Goal: Information Seeking & Learning: Learn about a topic

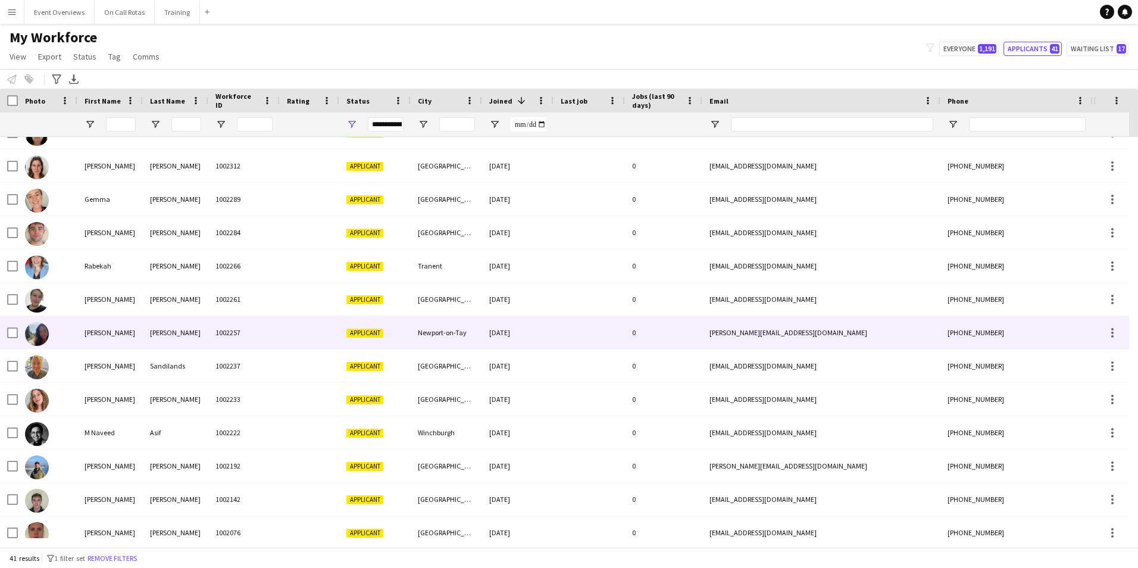
scroll to position [655, 0]
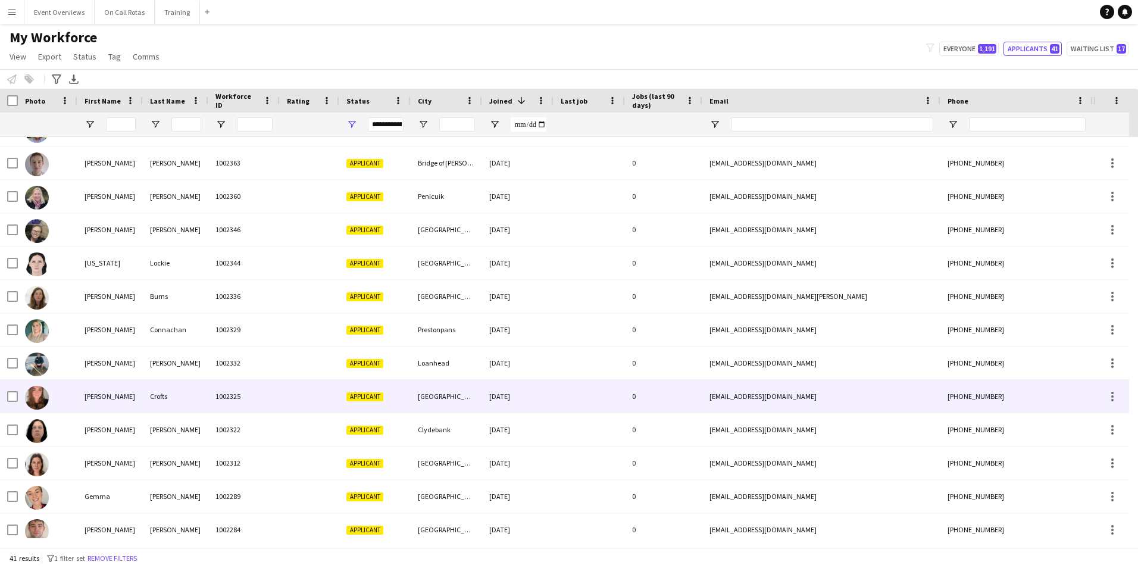
click at [141, 395] on div "Helena" at bounding box center [109, 396] width 65 height 33
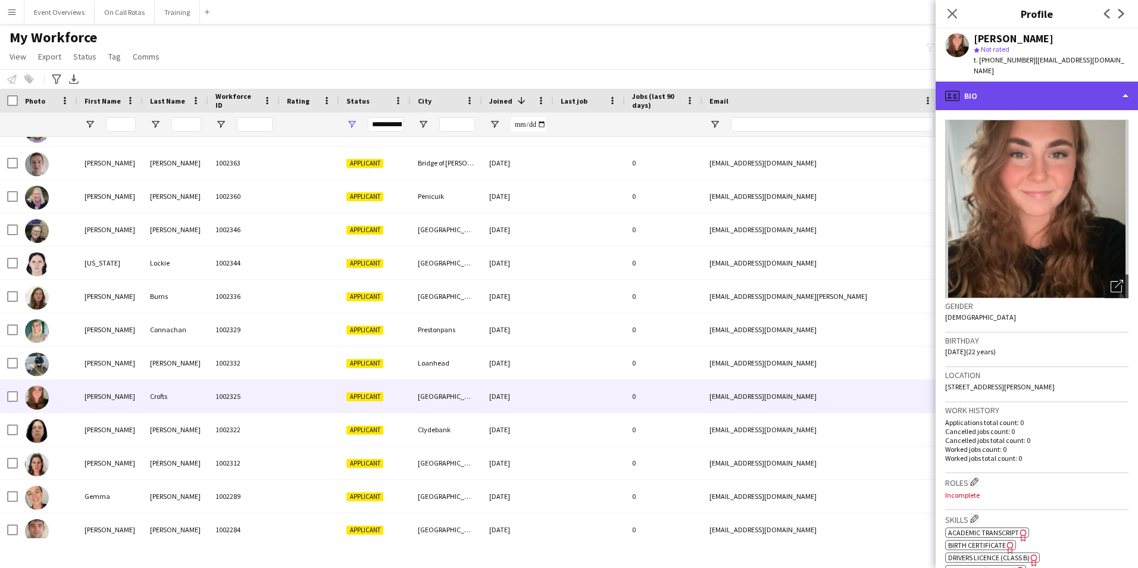
click at [1047, 93] on div "profile Bio" at bounding box center [1037, 96] width 202 height 29
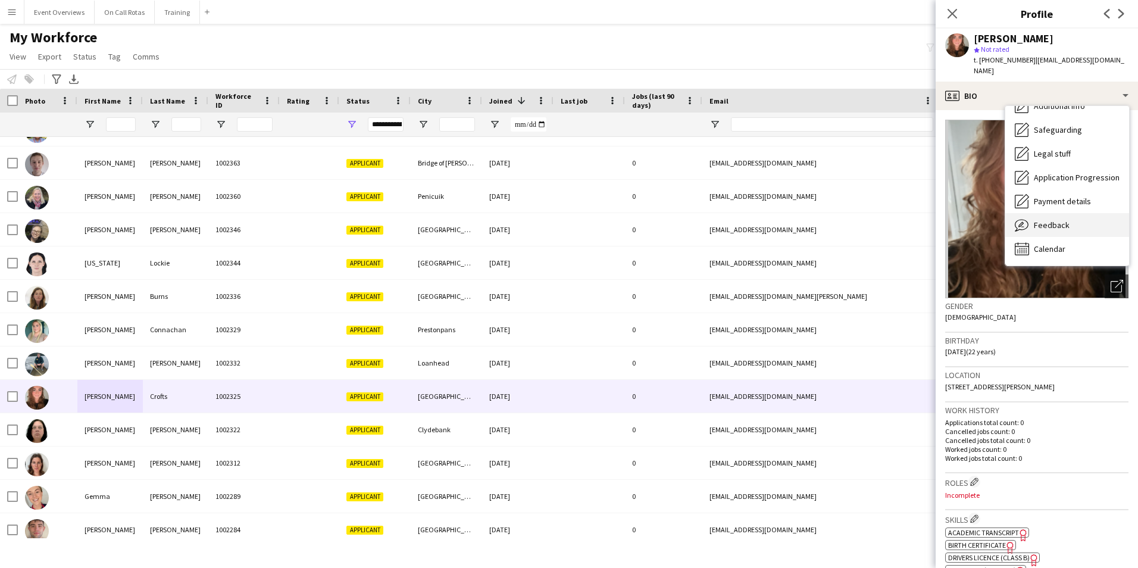
click at [1042, 220] on span "Feedback" at bounding box center [1052, 225] width 36 height 11
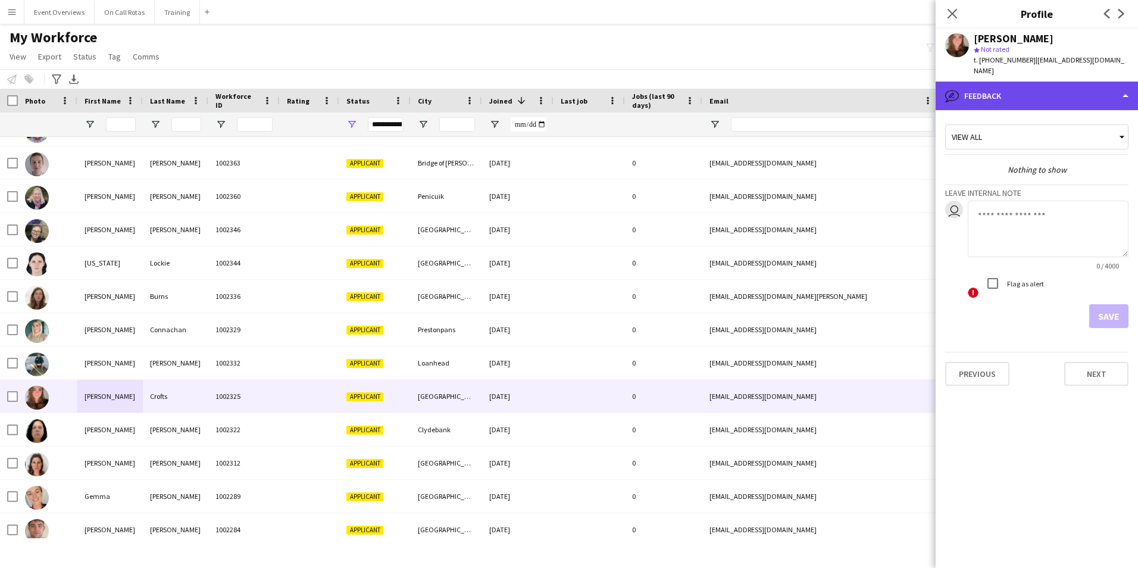
click at [981, 82] on div "bubble-pencil Feedback" at bounding box center [1037, 96] width 202 height 29
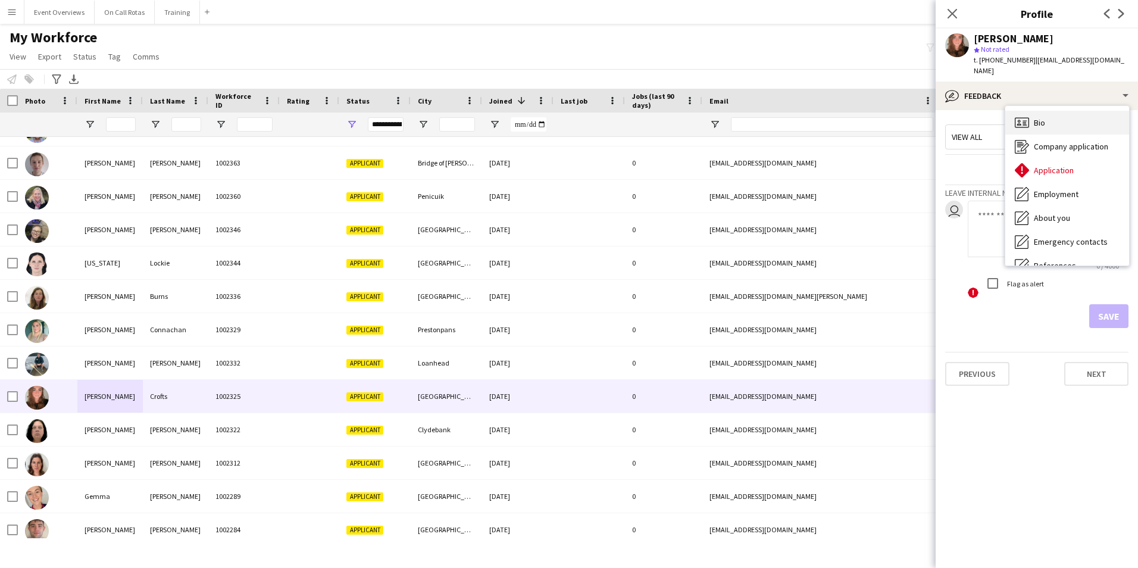
click at [1054, 114] on div "Bio Bio" at bounding box center [1068, 123] width 124 height 24
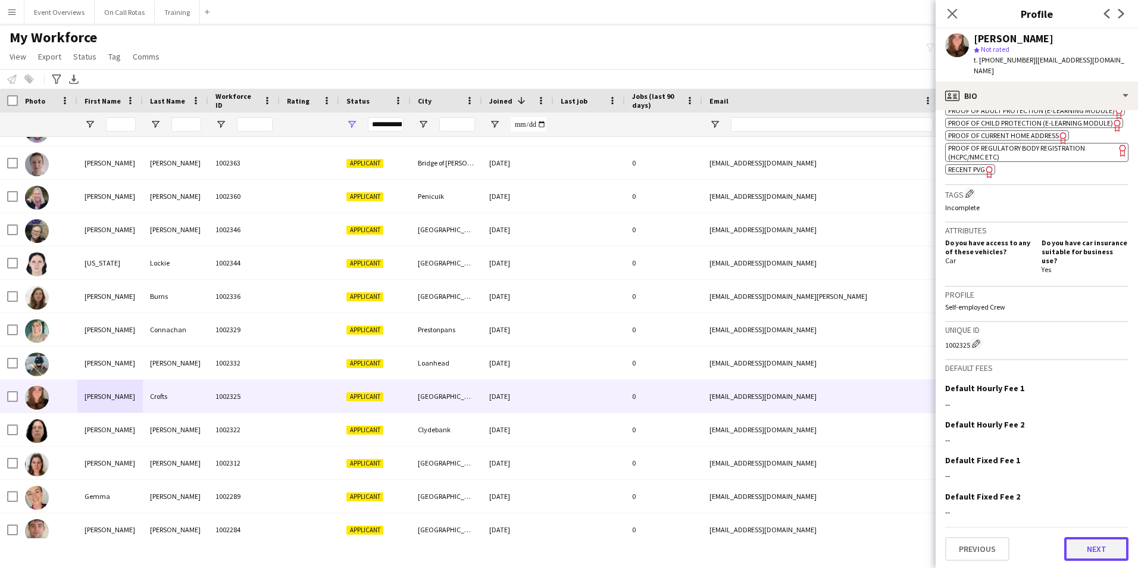
click at [1099, 541] on button "Next" at bounding box center [1097, 549] width 64 height 24
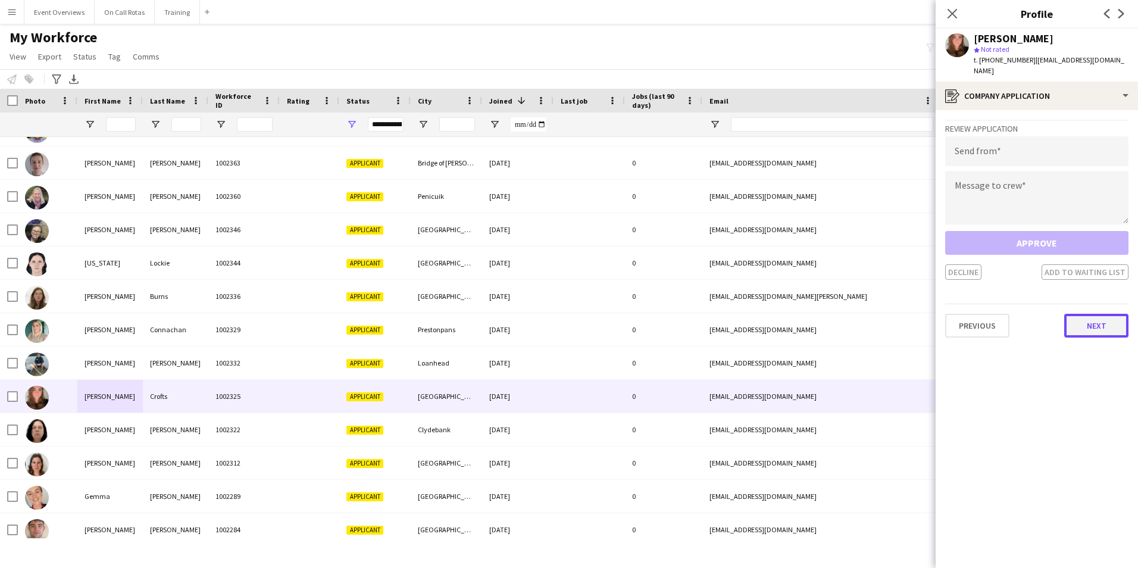
click at [1088, 314] on button "Next" at bounding box center [1097, 326] width 64 height 24
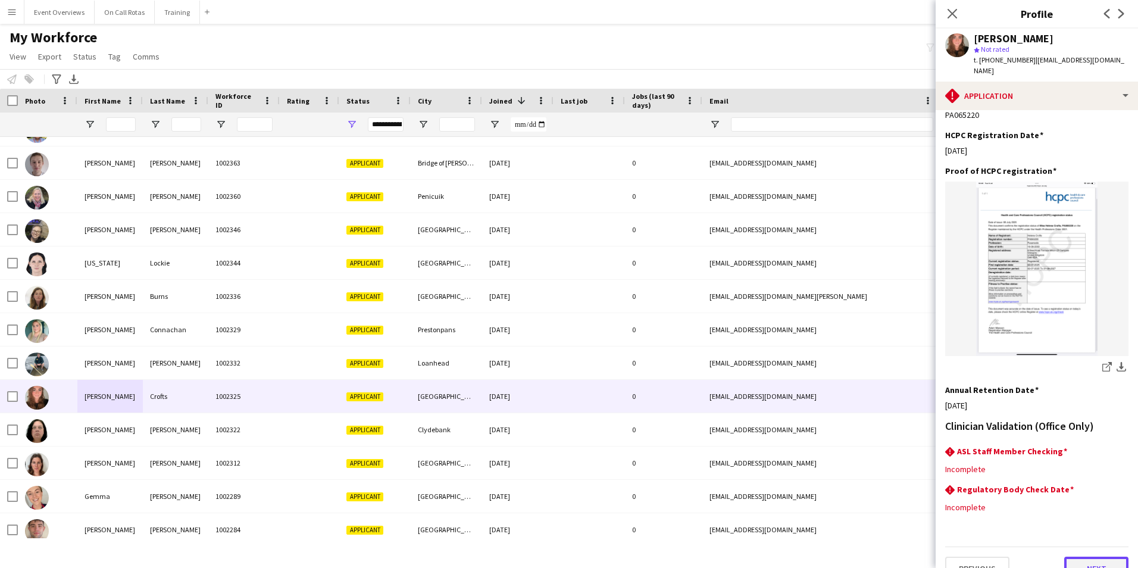
click at [1087, 557] on button "Next" at bounding box center [1097, 569] width 64 height 24
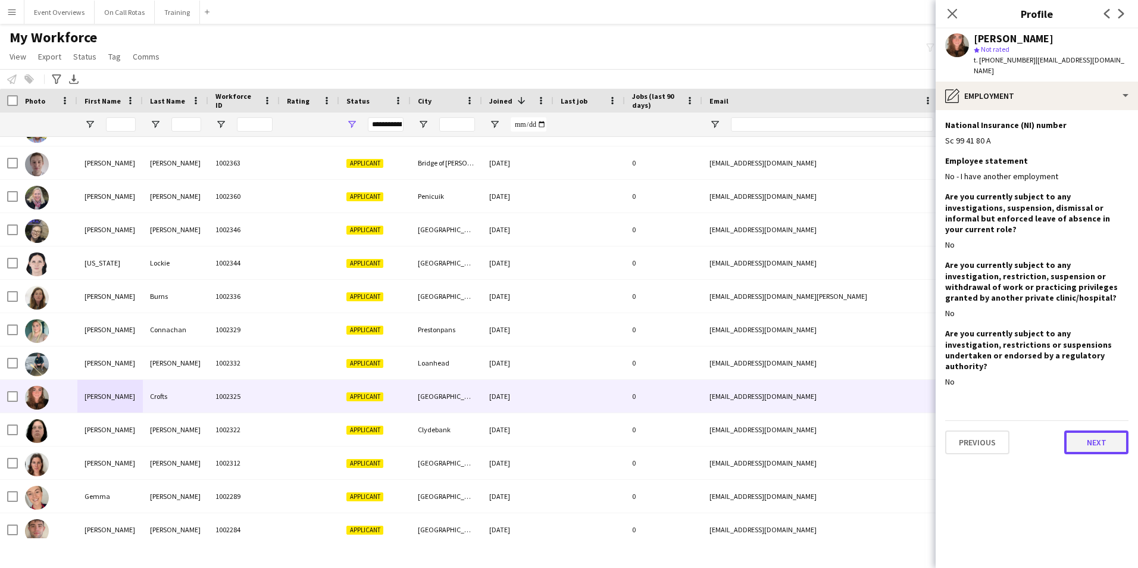
click at [1078, 430] on button "Next" at bounding box center [1097, 442] width 64 height 24
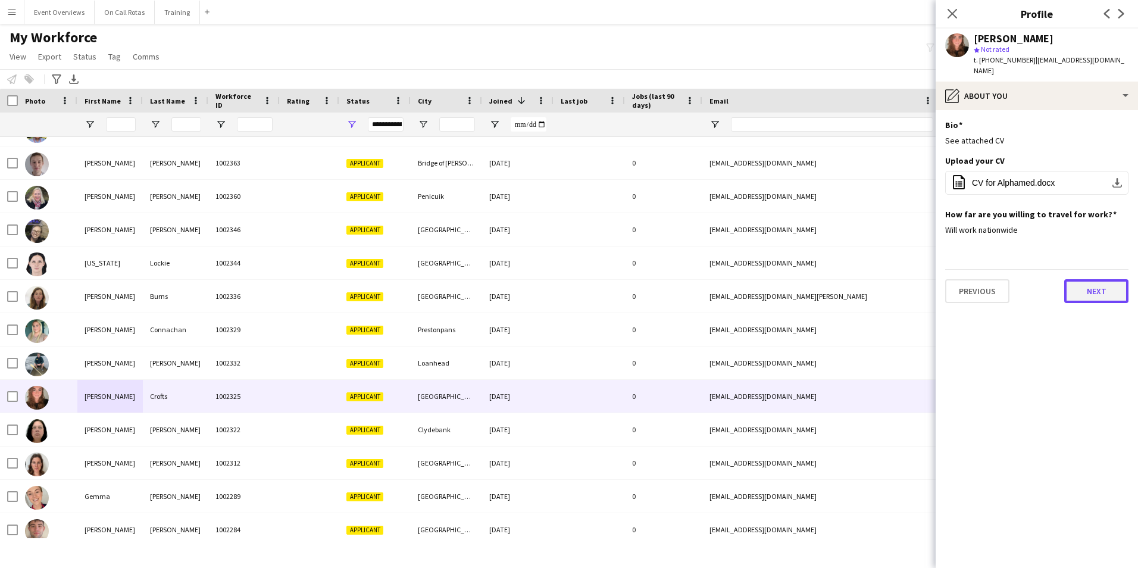
click at [1097, 279] on button "Next" at bounding box center [1097, 291] width 64 height 24
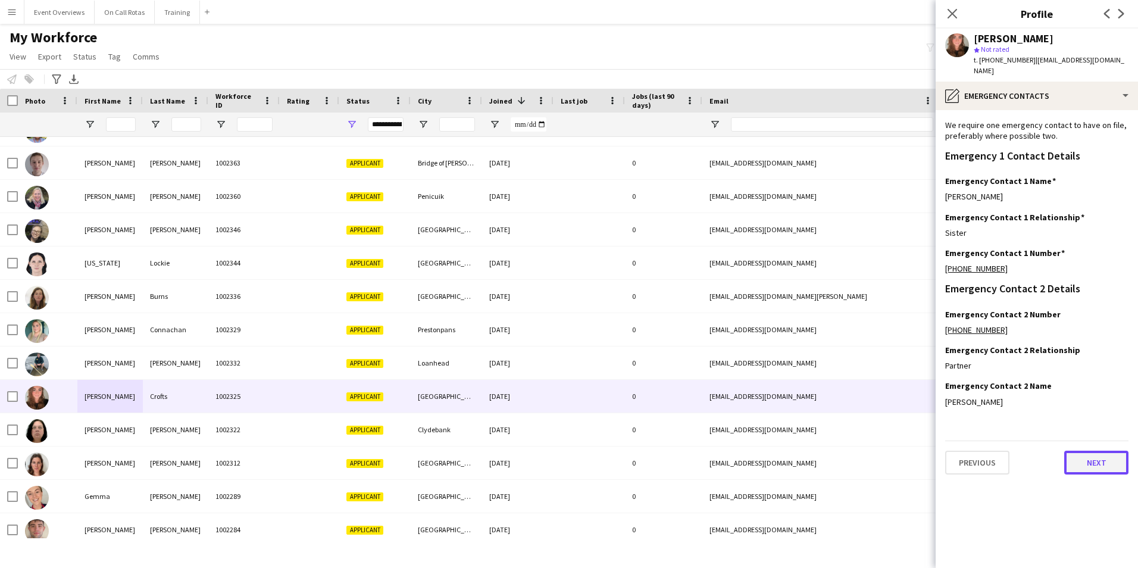
click at [1075, 451] on button "Next" at bounding box center [1097, 463] width 64 height 24
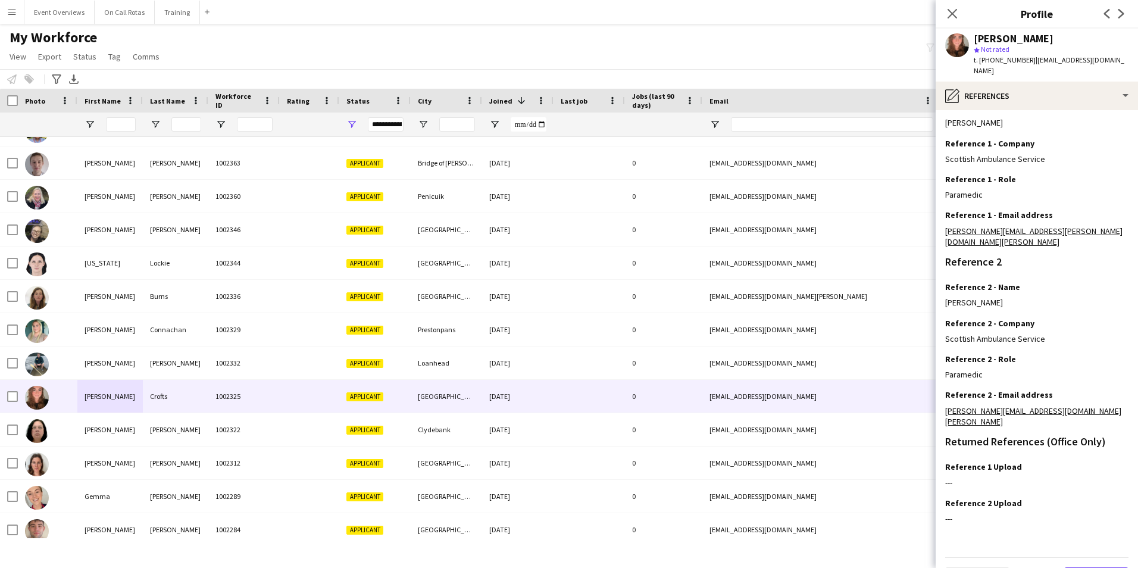
click at [1090, 567] on button "Next" at bounding box center [1097, 579] width 64 height 24
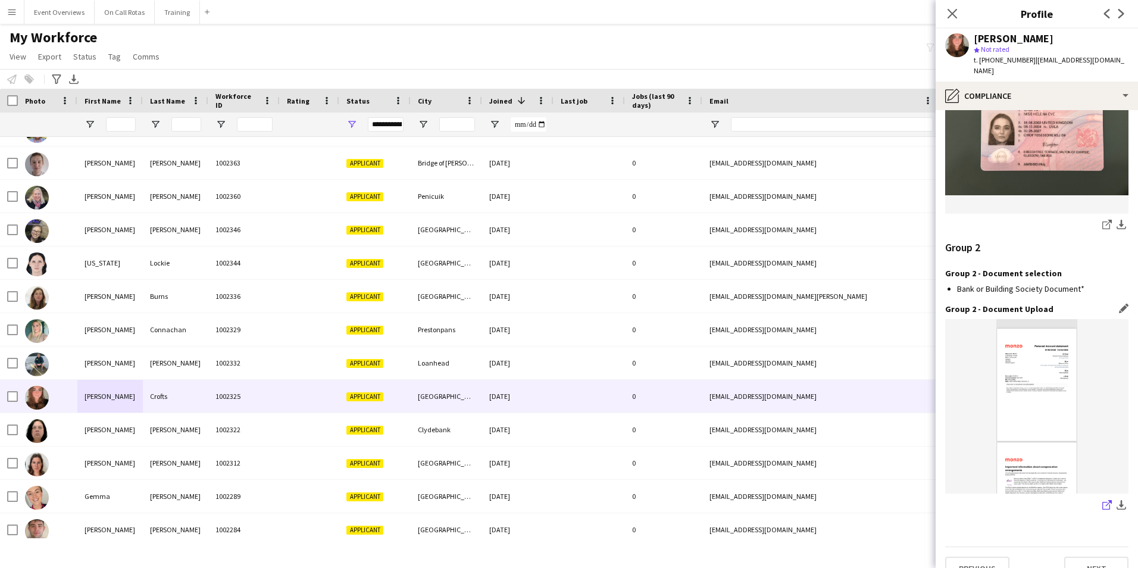
click at [1103, 500] on icon "share-external-link-1" at bounding box center [1108, 505] width 10 height 10
click at [1078, 557] on button "Next" at bounding box center [1097, 569] width 64 height 24
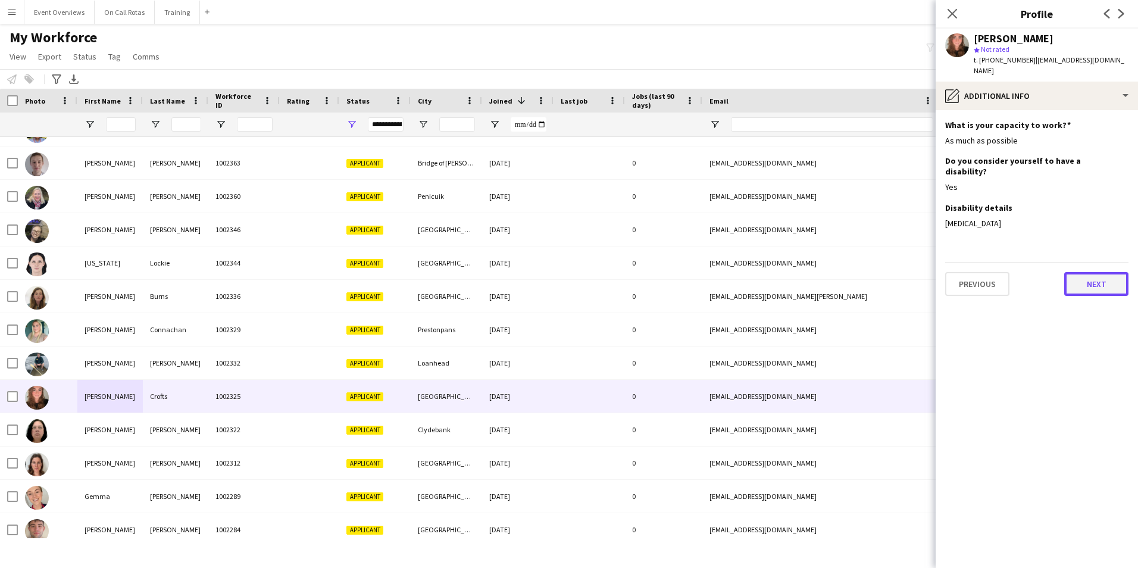
click at [1091, 272] on button "Next" at bounding box center [1097, 284] width 64 height 24
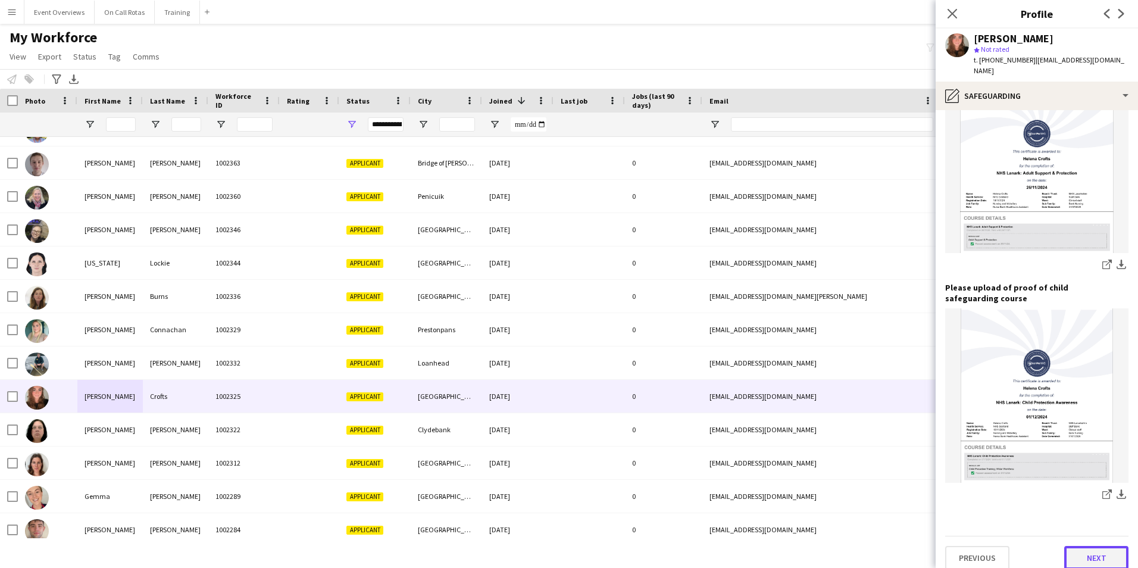
click at [1076, 546] on button "Next" at bounding box center [1097, 558] width 64 height 24
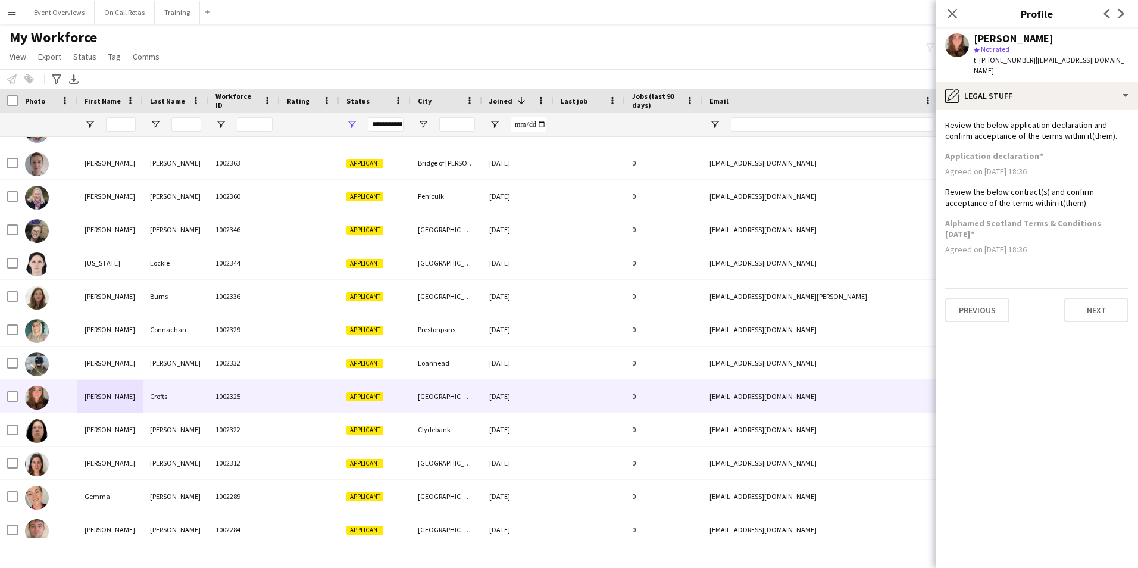
click at [1099, 317] on app-section-data-types "Review the below application declaration and confirm acceptance of the terms wi…" at bounding box center [1037, 339] width 202 height 458
click at [1098, 306] on button "Next" at bounding box center [1097, 310] width 64 height 24
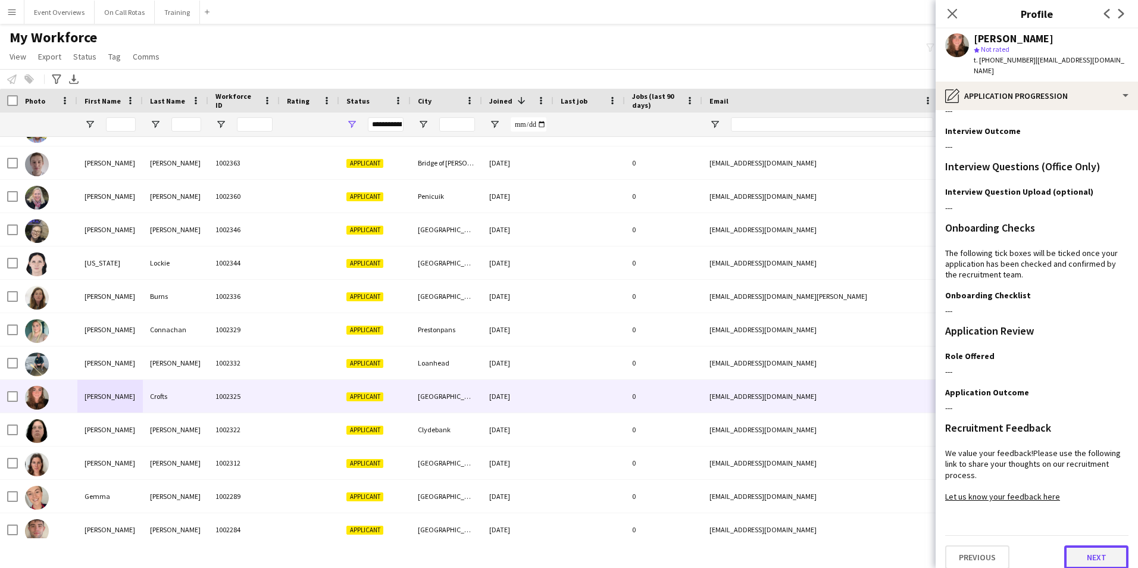
click at [1071, 545] on button "Next" at bounding box center [1097, 557] width 64 height 24
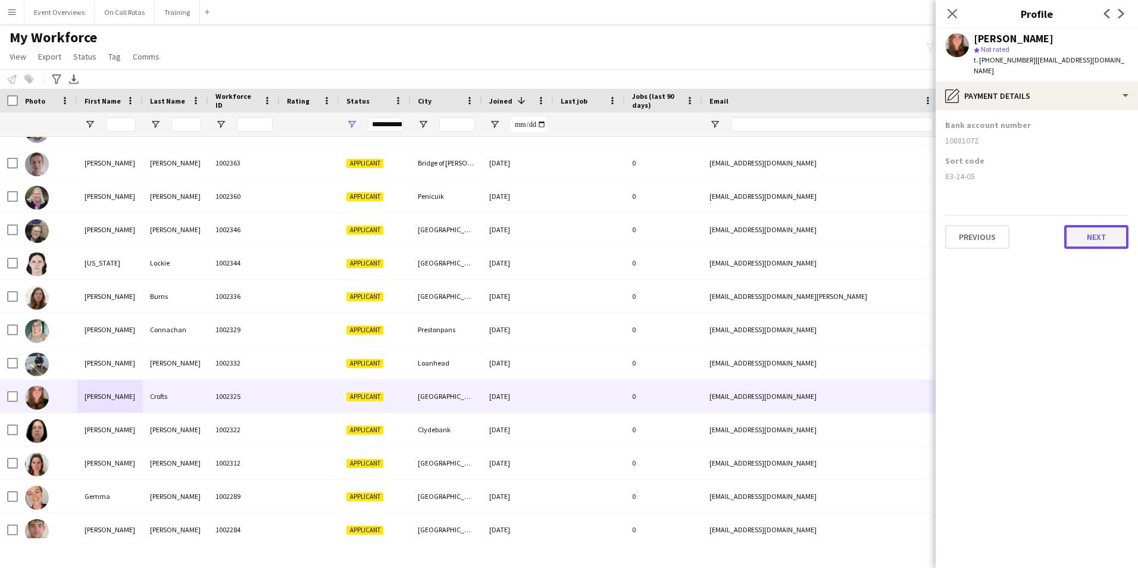
click at [1070, 225] on button "Next" at bounding box center [1097, 237] width 64 height 24
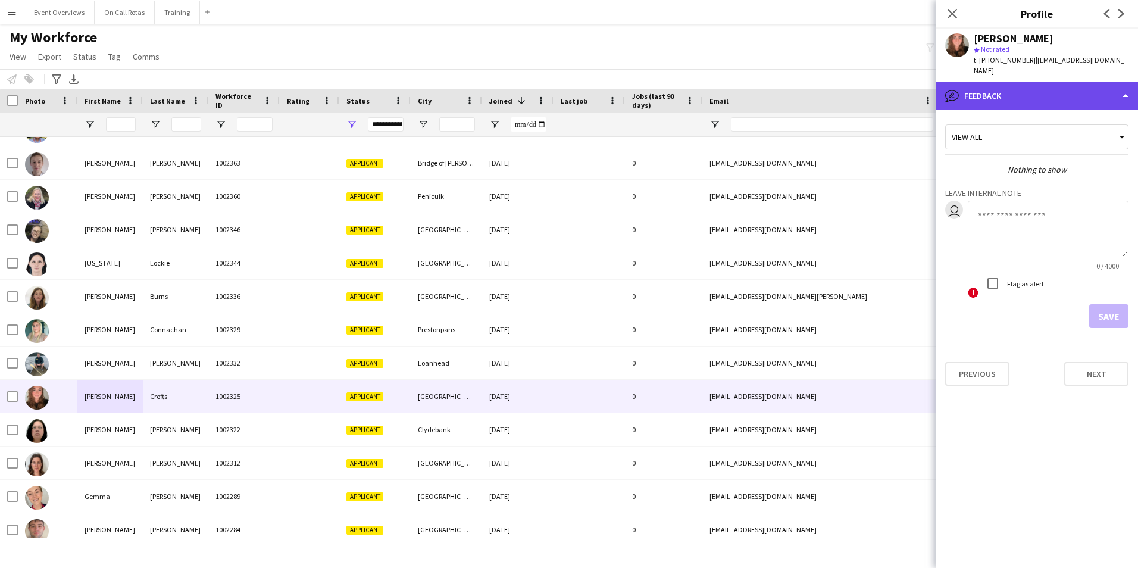
click at [1013, 82] on div "bubble-pencil Feedback" at bounding box center [1037, 96] width 202 height 29
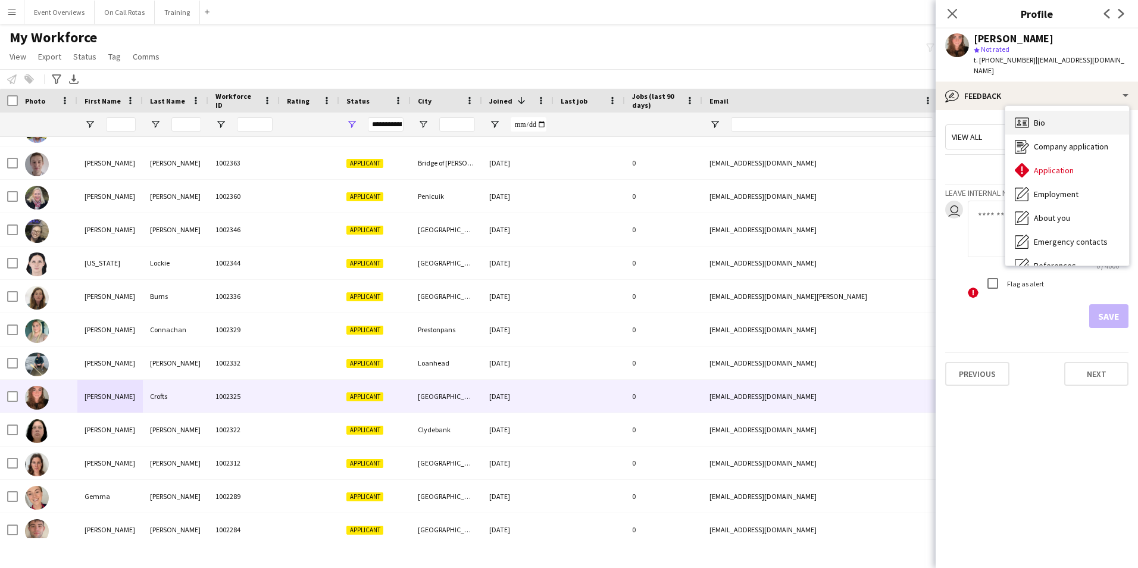
click at [1049, 111] on div "Bio Bio" at bounding box center [1068, 123] width 124 height 24
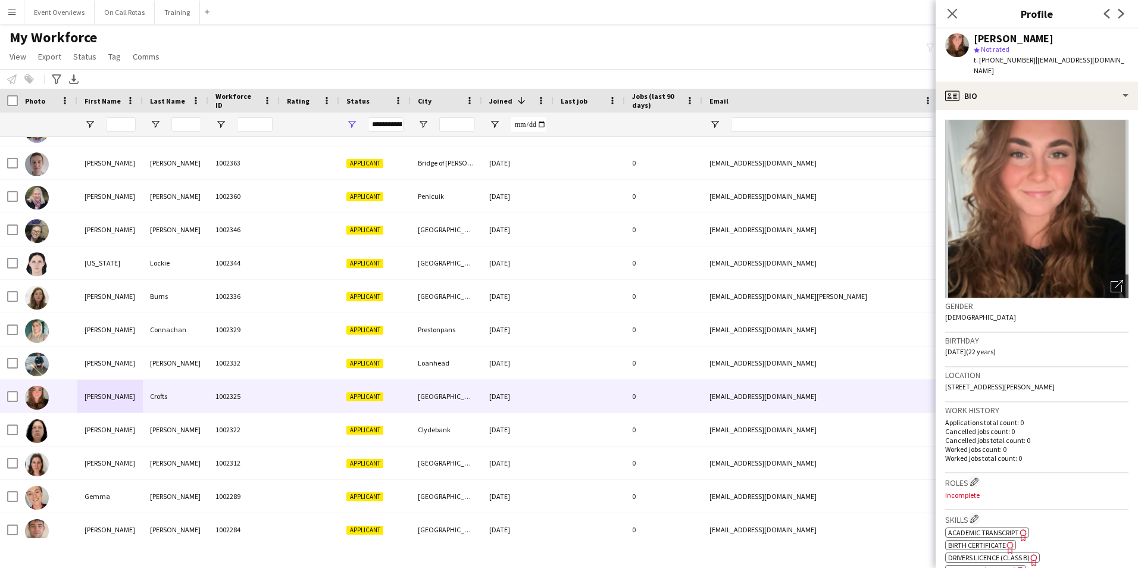
click at [950, 4] on div "Close pop-in" at bounding box center [952, 13] width 33 height 27
click at [954, 13] on icon at bounding box center [952, 13] width 11 height 11
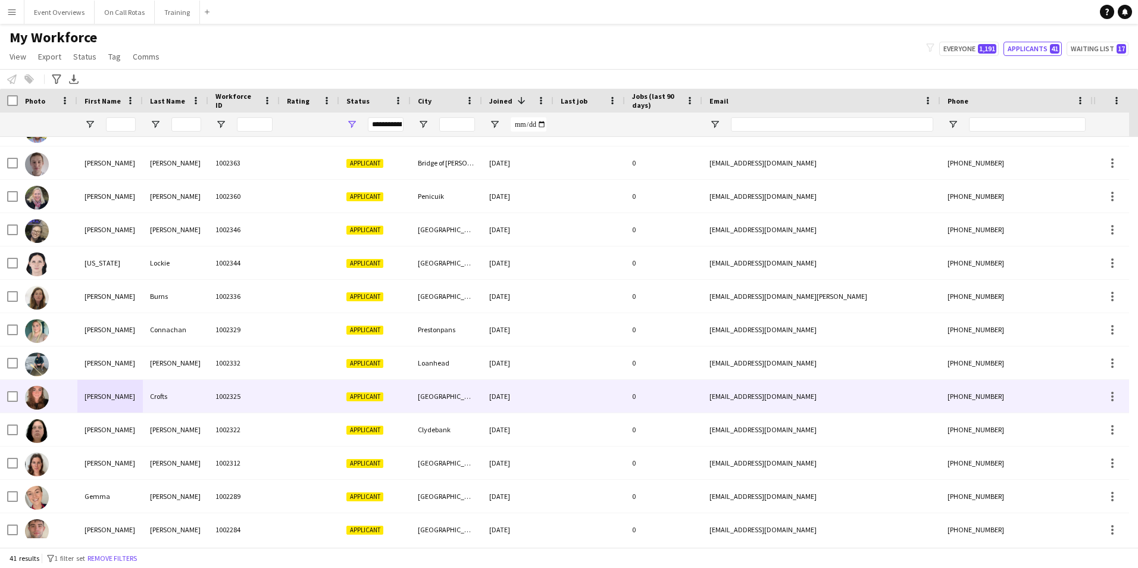
click at [264, 402] on div "1002325" at bounding box center [243, 396] width 71 height 33
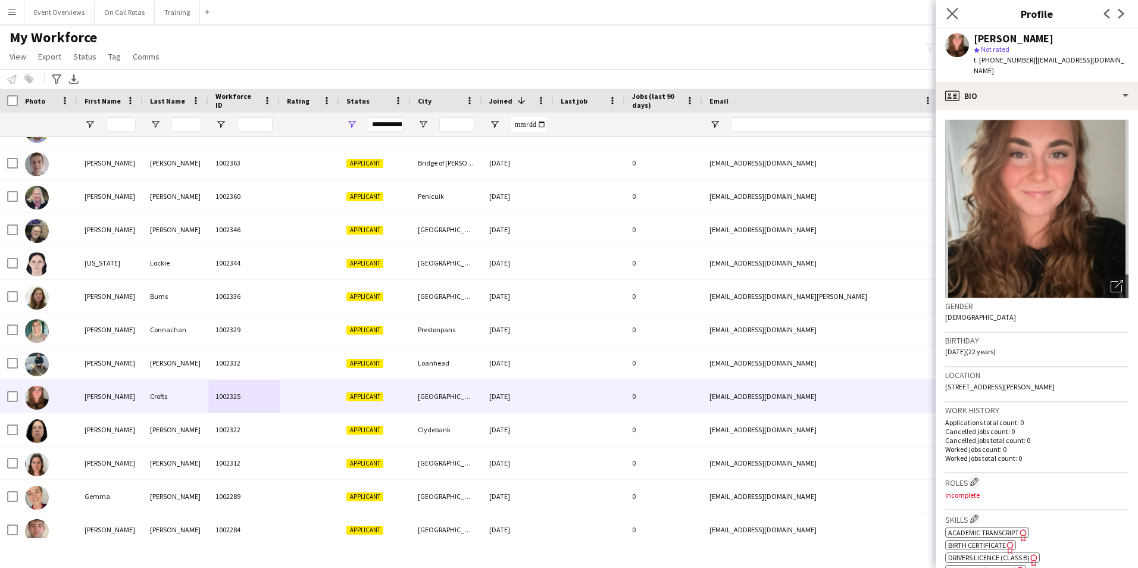
click at [954, 21] on app-icon "Close pop-in" at bounding box center [952, 13] width 17 height 17
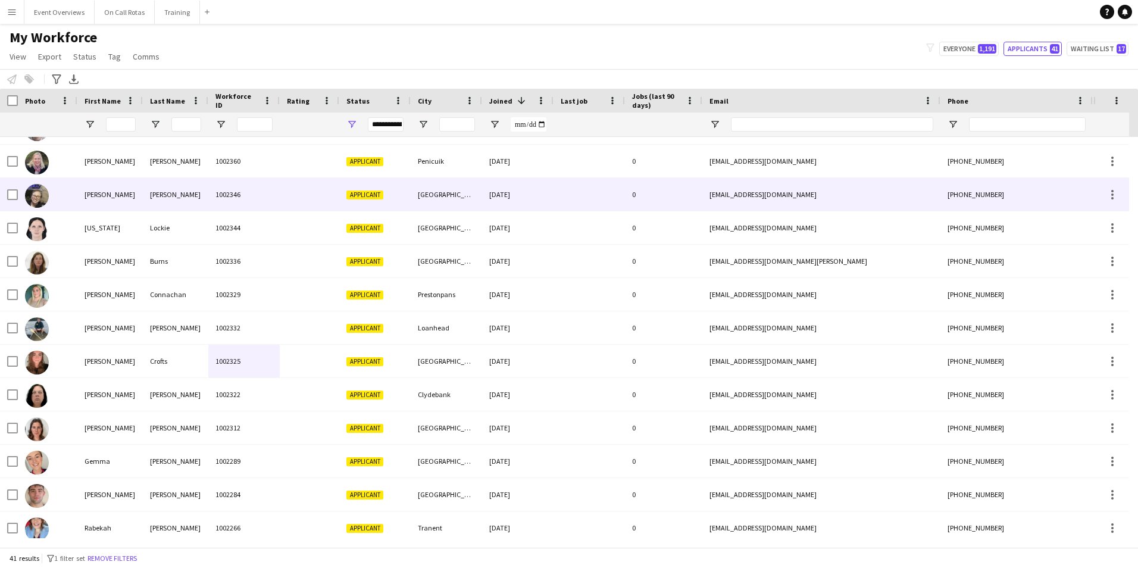
scroll to position [682, 0]
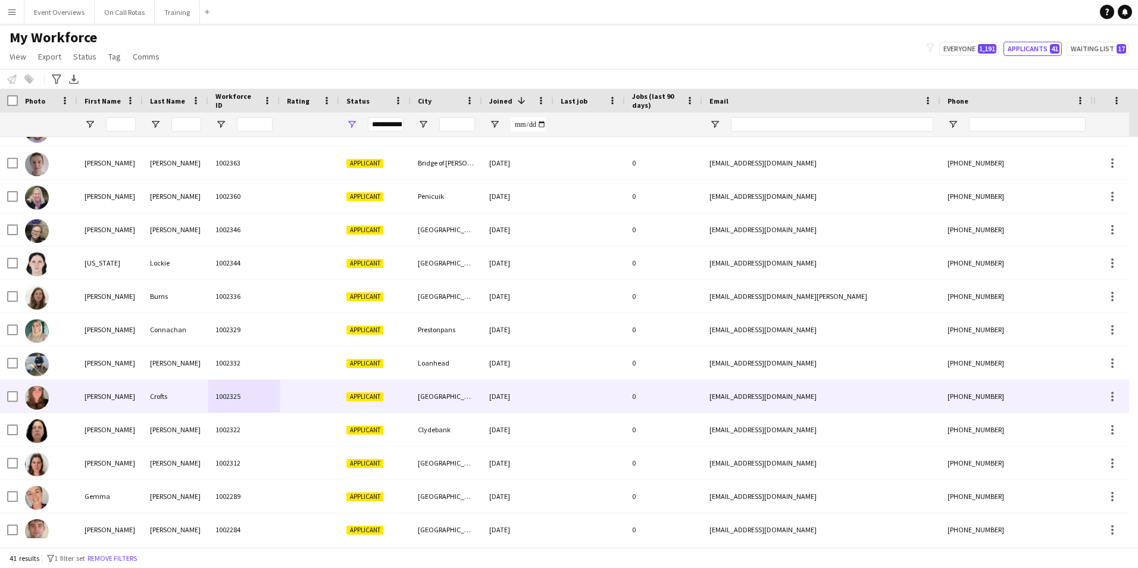
click at [170, 395] on div "Crofts" at bounding box center [175, 396] width 65 height 33
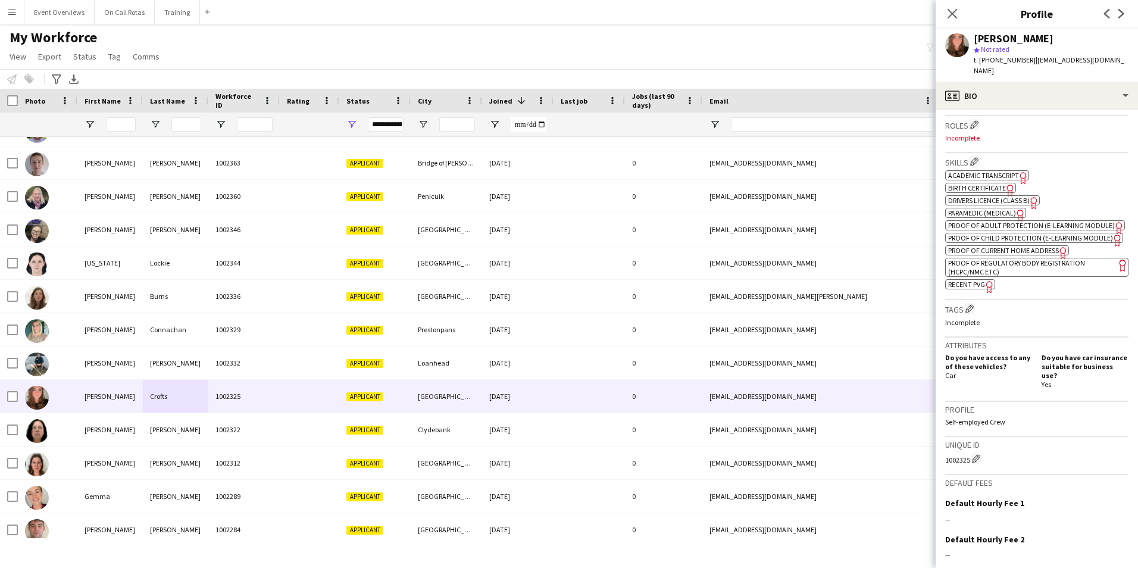
click at [976, 171] on span "Academic Transcript" at bounding box center [983, 175] width 71 height 9
click at [949, 10] on icon at bounding box center [952, 13] width 11 height 11
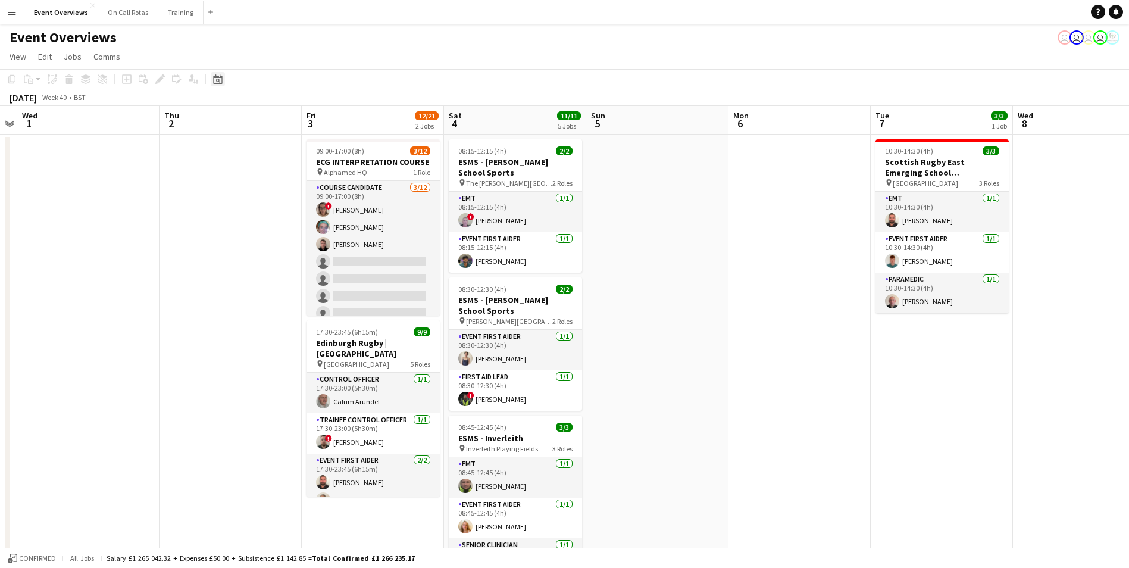
click at [220, 77] on icon at bounding box center [217, 79] width 9 height 10
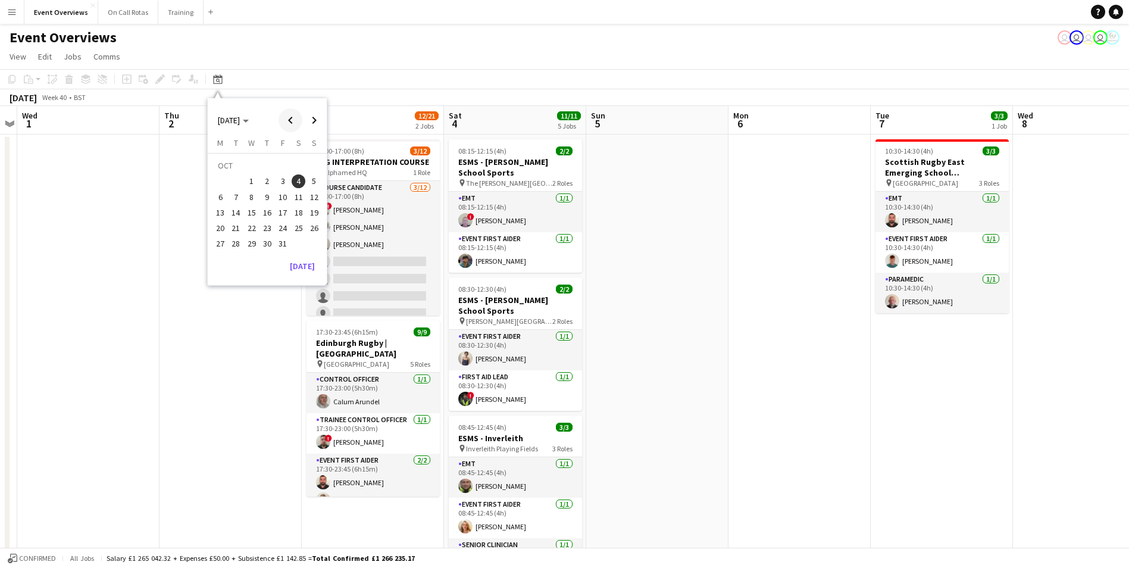
click at [288, 122] on span "Previous month" at bounding box center [291, 120] width 24 height 24
click at [233, 196] on span "9" at bounding box center [236, 197] width 14 height 14
